Goal: Navigation & Orientation: Find specific page/section

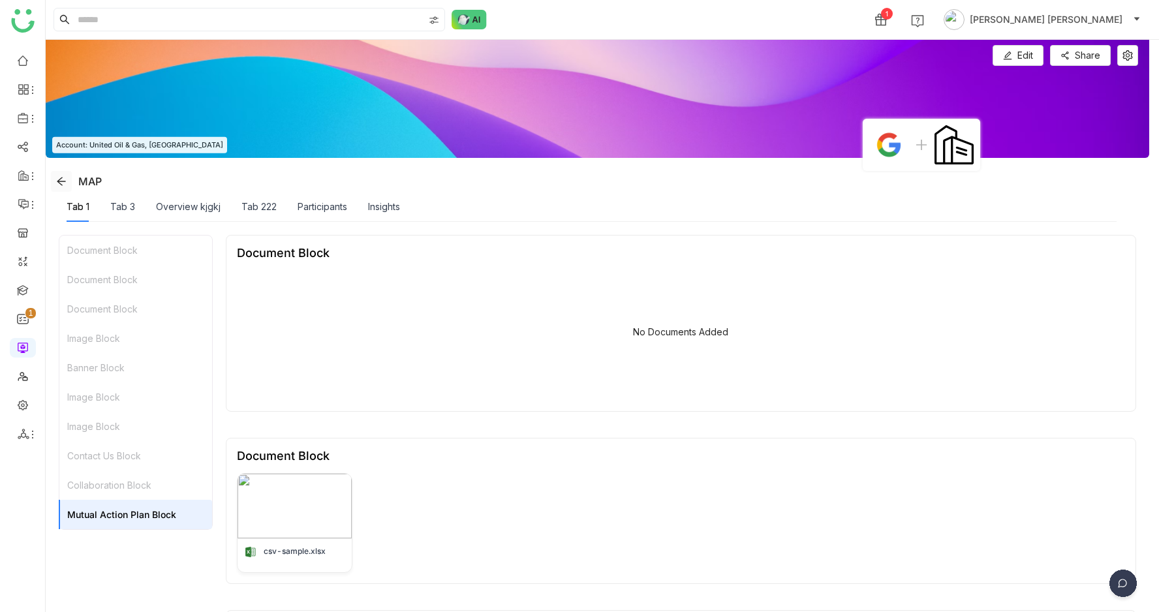
click at [65, 182] on icon at bounding box center [61, 181] width 10 height 10
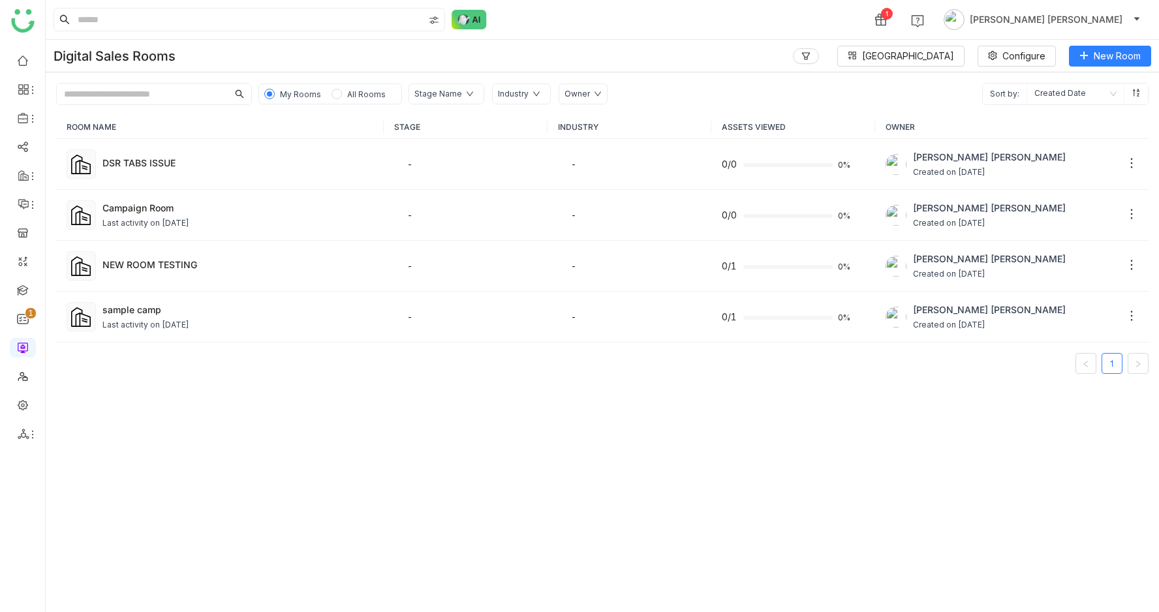
click at [360, 87] on span "All Rooms" at bounding box center [366, 94] width 49 height 14
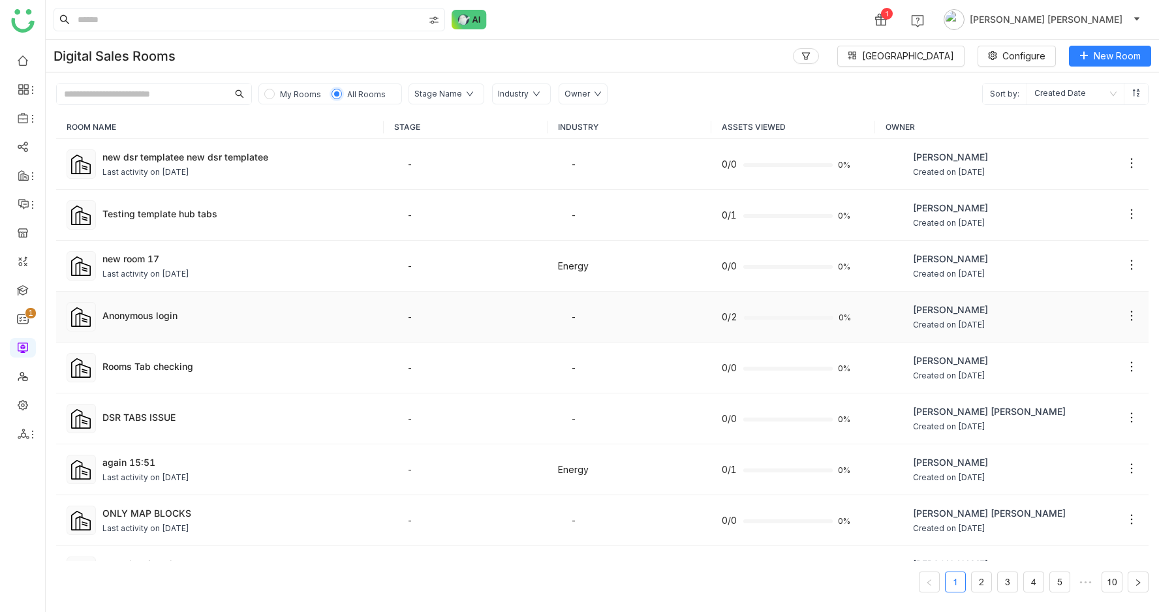
scroll to position [609, 0]
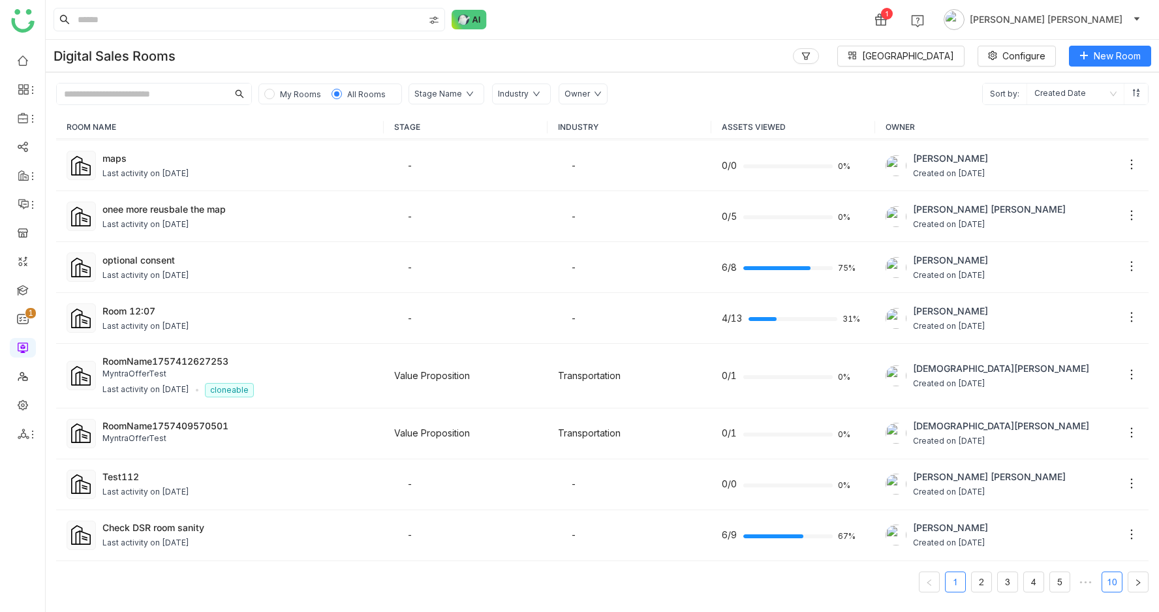
click at [1109, 581] on link "10" at bounding box center [1112, 582] width 20 height 20
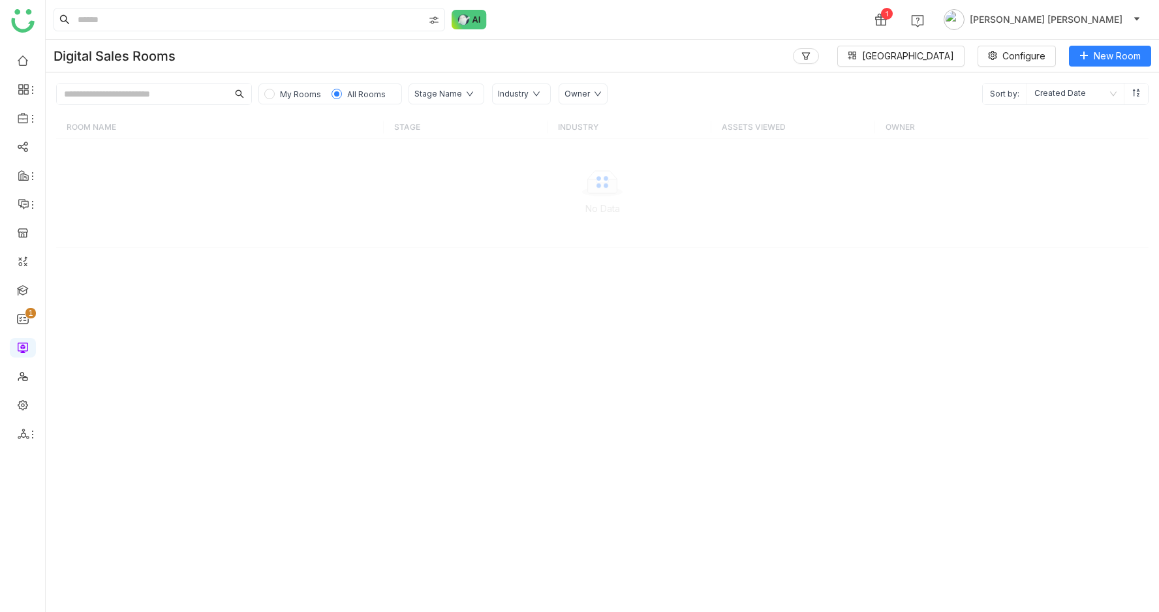
scroll to position [0, 0]
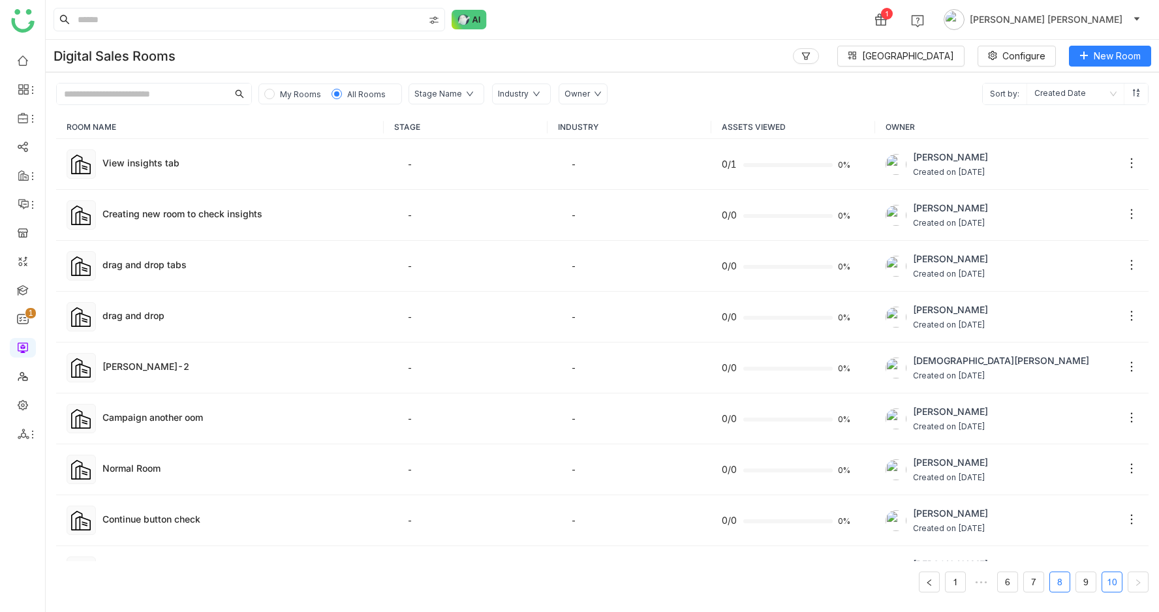
click at [1064, 583] on link "8" at bounding box center [1060, 582] width 20 height 20
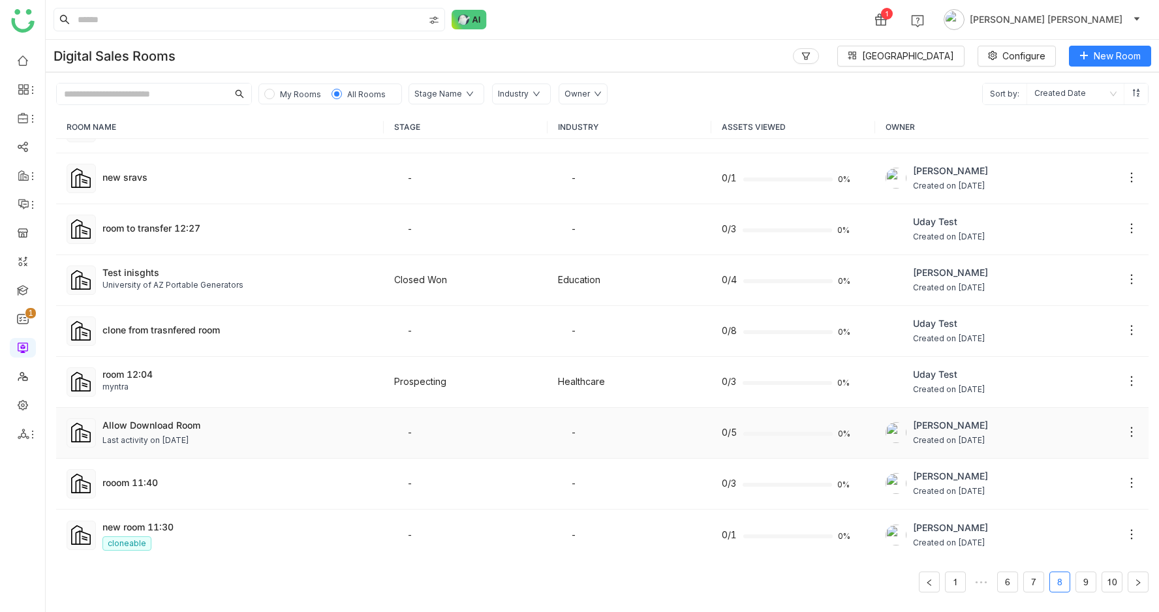
scroll to position [612, 0]
click at [880, 449] on td "Azam Hussain Created on Jun 26, 2025" at bounding box center [1011, 432] width 273 height 51
click at [189, 373] on div "room 12:04" at bounding box center [237, 374] width 271 height 14
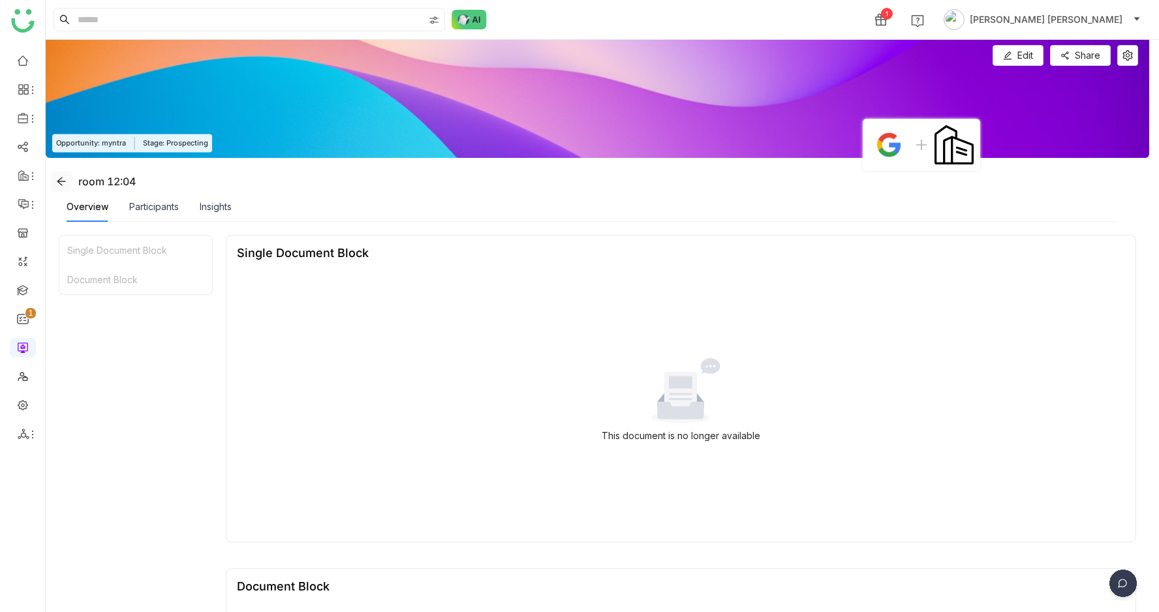
click at [63, 181] on icon at bounding box center [61, 181] width 8 height 8
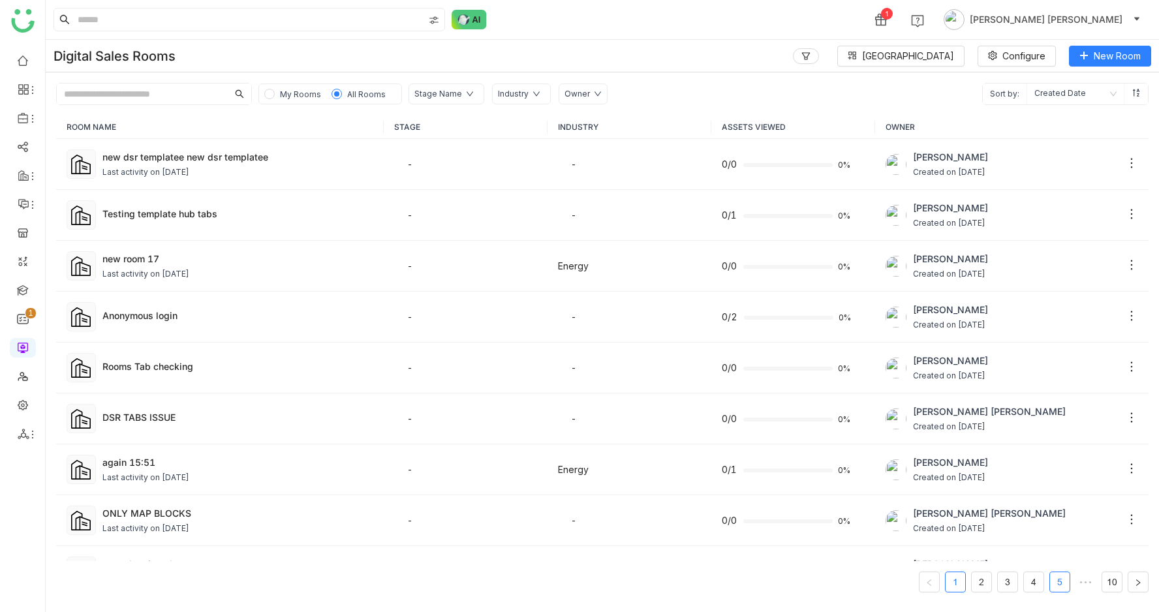
click at [1055, 578] on link "5" at bounding box center [1060, 582] width 20 height 20
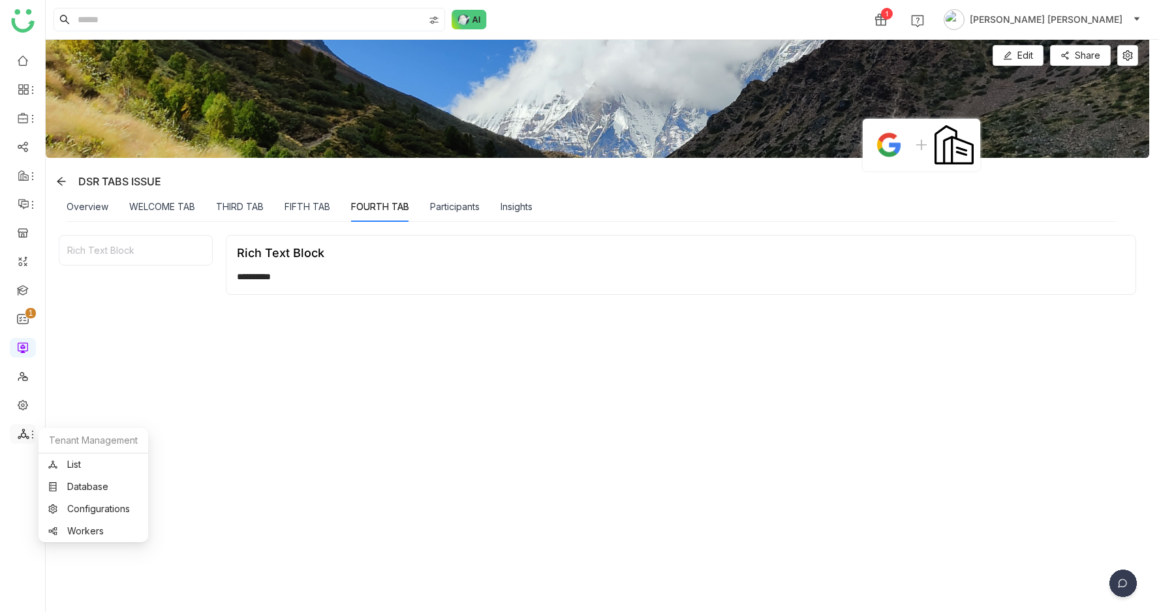
click at [18, 431] on icon at bounding box center [24, 434] width 12 height 12
click at [63, 460] on link "List" at bounding box center [93, 464] width 90 height 9
